Goal: Transaction & Acquisition: Purchase product/service

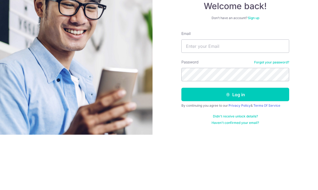
click at [213, 95] on input "Email" at bounding box center [235, 101] width 108 height 13
type input "Carrieslh@gmail.com"
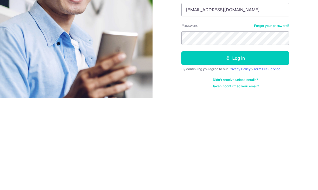
click at [240, 143] on button "Log in" at bounding box center [235, 149] width 108 height 13
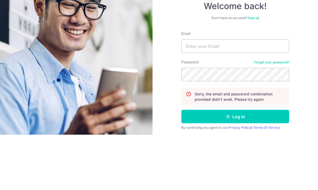
click at [211, 95] on input "Email" at bounding box center [235, 101] width 108 height 13
type input "Carrieslh@gmail.com"
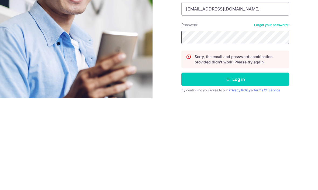
scroll to position [1, 0]
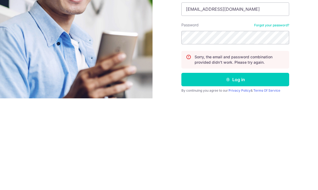
click at [248, 165] on button "Log in" at bounding box center [235, 171] width 108 height 13
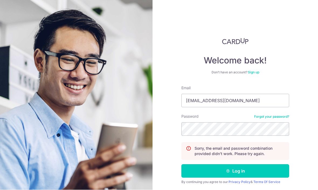
click at [255, 165] on button "Log in" at bounding box center [235, 171] width 108 height 13
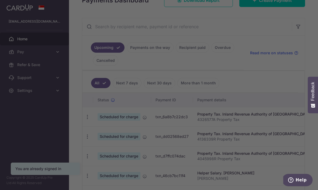
scroll to position [93, 0]
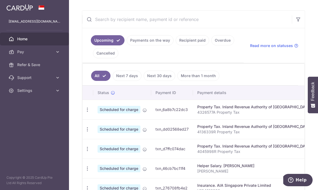
click at [0, 0] on icon "button" at bounding box center [0, 0] width 0 height 0
click at [37, 56] on link "Pay" at bounding box center [34, 52] width 69 height 13
click at [120, 28] on input "text" at bounding box center [187, 19] width 210 height 17
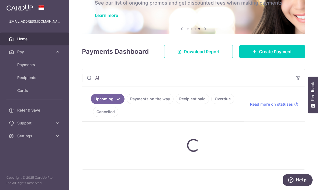
scroll to position [32, 0]
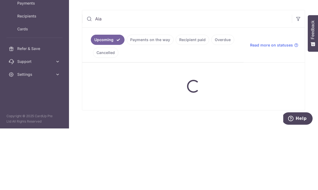
type input "Aia"
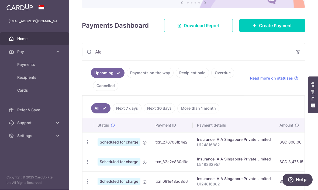
scroll to position [82, 0]
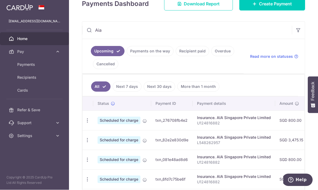
click at [48, 62] on span "Payments" at bounding box center [35, 64] width 36 height 5
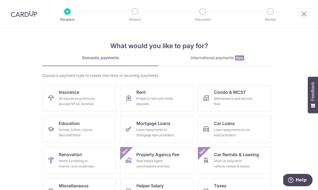
click at [94, 103] on div "All insurance premiums (except NTUC Income)" at bounding box center [78, 101] width 39 height 11
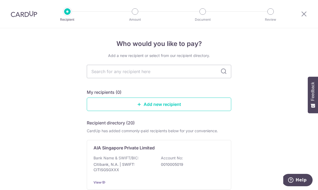
click at [179, 73] on input "text" at bounding box center [159, 71] width 144 height 13
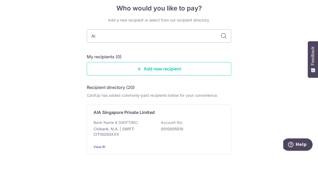
type input "Aia"
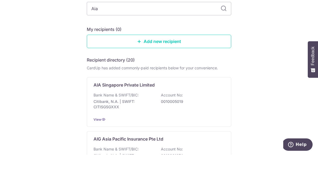
scroll to position [28, 0]
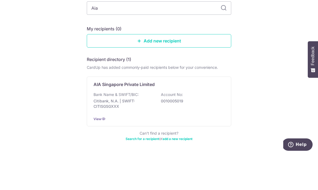
click at [178, 70] on link "Add new recipient" at bounding box center [159, 76] width 144 height 13
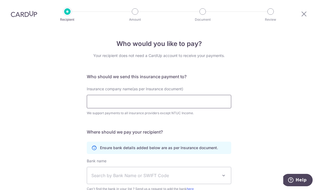
click at [125, 103] on input "Insurance company name(as per Insurance document)" at bounding box center [159, 101] width 144 height 13
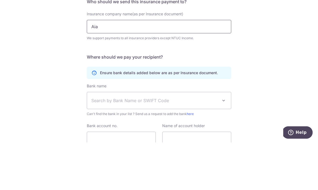
scroll to position [23, 0]
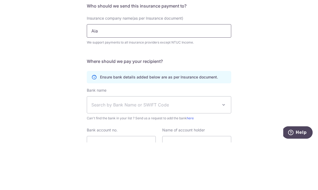
click button "Submit Request" at bounding box center [0, 0] width 0 height 0
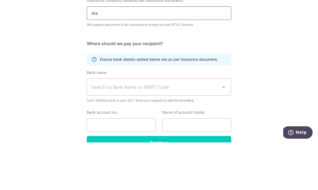
scroll to position [41, 0]
click at [223, 35] on form "Who should we send this insurance payment to? Insurance company name(as per Ins…" at bounding box center [159, 115] width 144 height 165
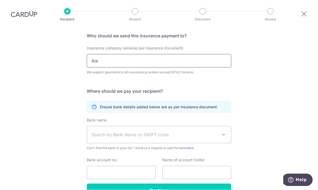
click at [117, 54] on input "Aia" at bounding box center [159, 60] width 144 height 13
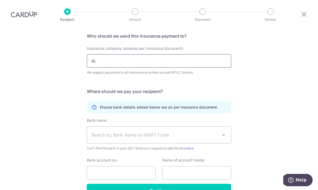
type input "A"
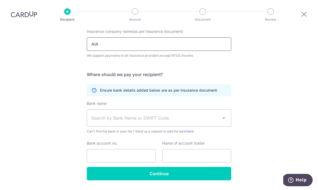
scroll to position [57, 0]
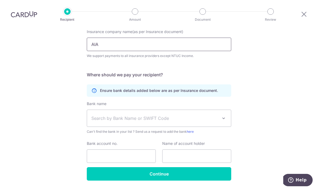
click button "Submit Request" at bounding box center [0, 0] width 0 height 0
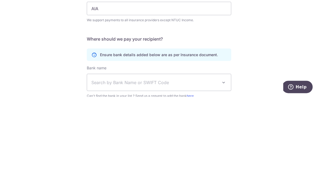
scroll to position [0, 0]
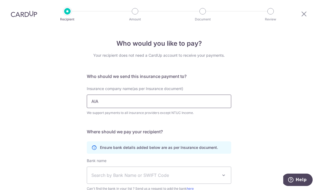
click at [177, 95] on input "AIA" at bounding box center [159, 101] width 144 height 13
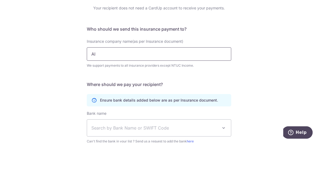
type input "A"
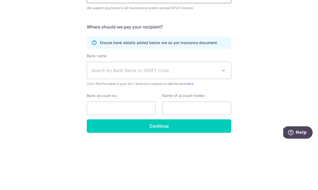
scroll to position [57, 0]
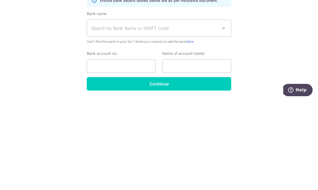
click at [186, 115] on span "Search by Bank Name or SWIFT Code" at bounding box center [154, 118] width 127 height 6
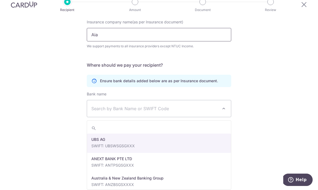
click at [122, 28] on input "Aia" at bounding box center [159, 34] width 144 height 13
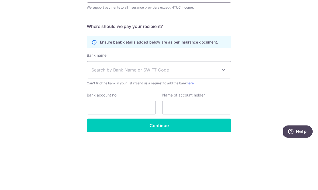
scroll to position [8, 0]
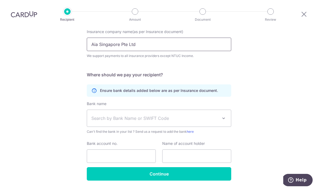
click button "Submit Request" at bounding box center [0, 0] width 0 height 0
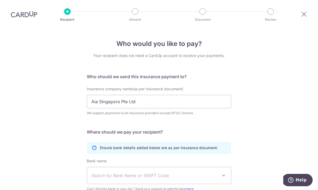
scroll to position [0, 0]
click at [136, 96] on input "Aia Singapore Pte Ltd" at bounding box center [159, 101] width 144 height 13
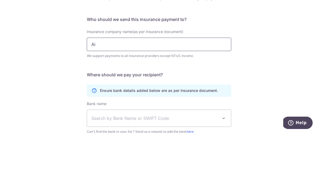
type input "A"
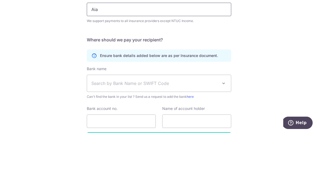
scroll to position [36, 0]
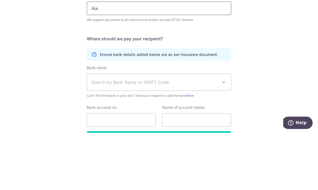
click button "Submit Request" at bounding box center [0, 0] width 0 height 0
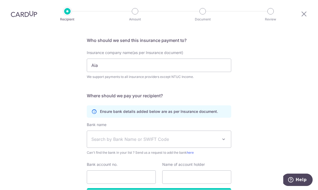
click at [162, 137] on span "Search by Bank Name or SWIFT Code" at bounding box center [154, 140] width 127 height 6
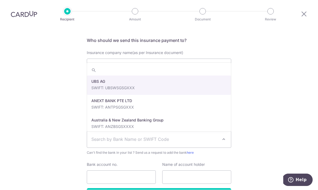
scroll to position [0, 0]
click at [75, 169] on div "Who would you like to pay? Your recipient does not need a CardUp account to rec…" at bounding box center [159, 109] width 318 height 235
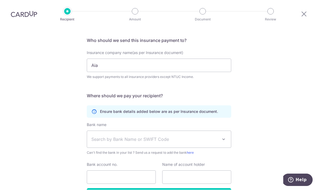
click at [188, 75] on div "We support payments to all insurance providers except NTUC Income." at bounding box center [159, 77] width 144 height 5
click at [121, 59] on input "Aia" at bounding box center [159, 65] width 144 height 13
type input "A"
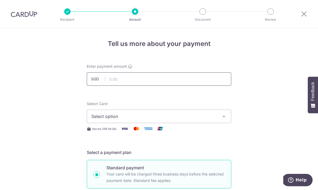
click at [134, 82] on input "text" at bounding box center [159, 78] width 144 height 13
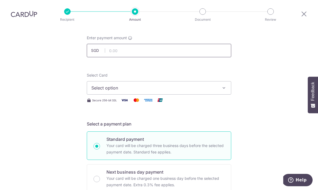
scroll to position [29, 0]
click button "Add Card" at bounding box center [0, 0] width 0 height 0
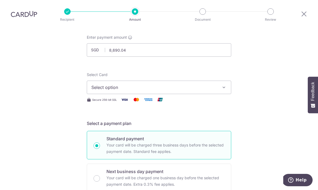
click at [209, 89] on span "Select option" at bounding box center [154, 87] width 126 height 6
type input "8,690.04"
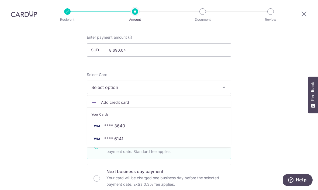
click at [134, 127] on span "**** 3640" at bounding box center [158, 126] width 135 height 6
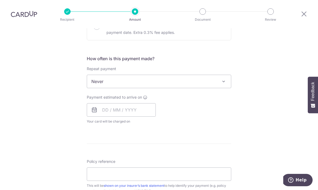
scroll to position [183, 0]
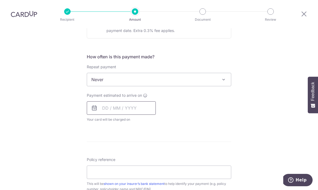
click at [151, 111] on input "text" at bounding box center [121, 108] width 69 height 13
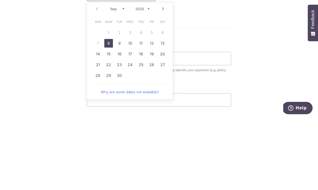
scroll to position [225, 0]
click at [143, 122] on link "18" at bounding box center [141, 126] width 9 height 9
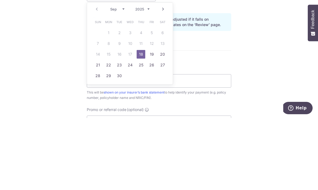
type input "18/09/2025"
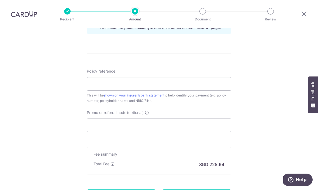
scroll to position [296, 0]
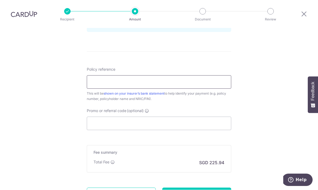
click at [187, 76] on input "Policy reference" at bounding box center [159, 82] width 144 height 13
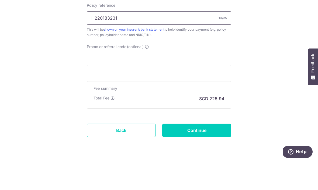
scroll to position [331, 0]
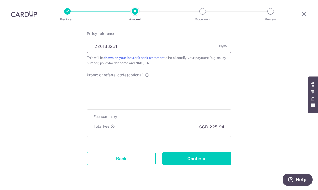
type input "H220183231"
click at [211, 152] on input "Continue" at bounding box center [196, 158] width 69 height 13
type input "Create Schedule"
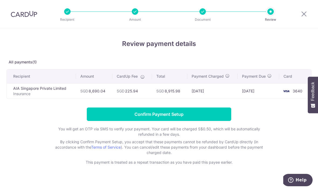
click at [175, 116] on input "Confirm Payment Setup" at bounding box center [159, 114] width 144 height 13
